Goal: Answer question/provide support

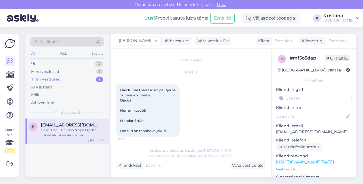
click at [77, 68] on div "Minu vestlused 1" at bounding box center [67, 72] width 74 height 8
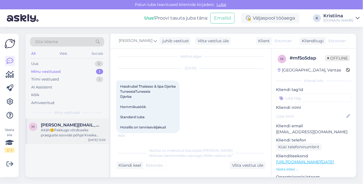
click at [69, 131] on div "Aitäh😊Pakkuge võrdluseks praeguste soovide põhjal Kreeka variant [PERSON_NAME] …" at bounding box center [73, 133] width 65 height 10
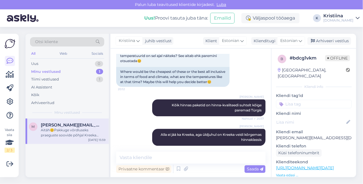
scroll to position [508, 0]
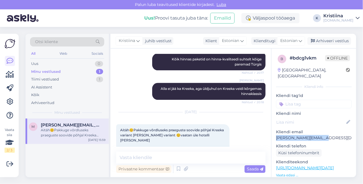
drag, startPoint x: 324, startPoint y: 133, endPoint x: 272, endPoint y: 132, distance: 51.6
click at [272, 132] on div "b # bdcg1vkm Offline [GEOGRAPHIC_DATA], [GEOGRAPHIC_DATA] [GEOGRAPHIC_DATA] inf…" at bounding box center [314, 167] width 85 height 239
copy p "[PERSON_NAME][EMAIL_ADDRESS][DOMAIN_NAME]"
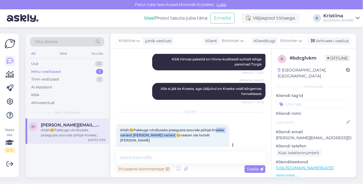
drag, startPoint x: 125, startPoint y: 115, endPoint x: 194, endPoint y: 118, distance: 69.2
click at [184, 124] on div "Aitäh😊Pakkuge võrdluseks praeguste soovide põhjal Kreeka variant [PERSON_NAME] …" at bounding box center [172, 135] width 113 height 22
click at [202, 124] on div "Aitäh😊Pakkuge võrdluseks praeguste soovide põhjal Kreeka variant [PERSON_NAME] …" at bounding box center [172, 135] width 113 height 22
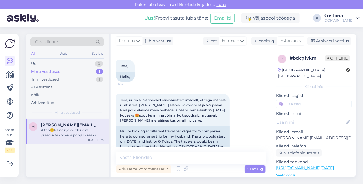
scroll to position [63, 0]
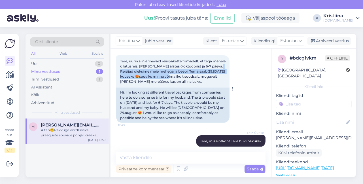
drag, startPoint x: 124, startPoint y: 73, endPoint x: 195, endPoint y: 80, distance: 71.5
click at [193, 77] on span "Tere, uurin siin erinevaid reisipakette firmadelt, et tega mehele üllatusreis. …" at bounding box center [173, 71] width 106 height 25
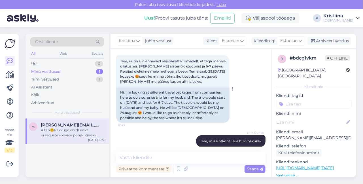
click at [196, 82] on span "Tere, uurin siin erinevaid reisipakette firmadelt, et tega mehele üllatusreis. …" at bounding box center [173, 71] width 106 height 25
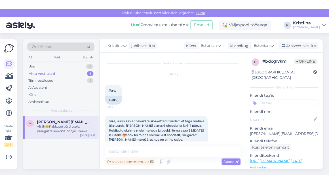
scroll to position [31, 0]
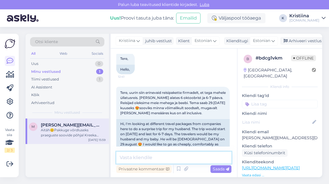
click at [154, 154] on textarea at bounding box center [173, 158] width 115 height 12
type textarea "Pakkumised on edastatud Teile e-mailile :)"
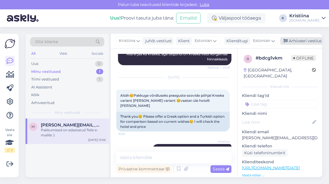
click at [312, 38] on div "Arhiveeri vestlus" at bounding box center [302, 41] width 44 height 8
